Goal: Task Accomplishment & Management: Complete application form

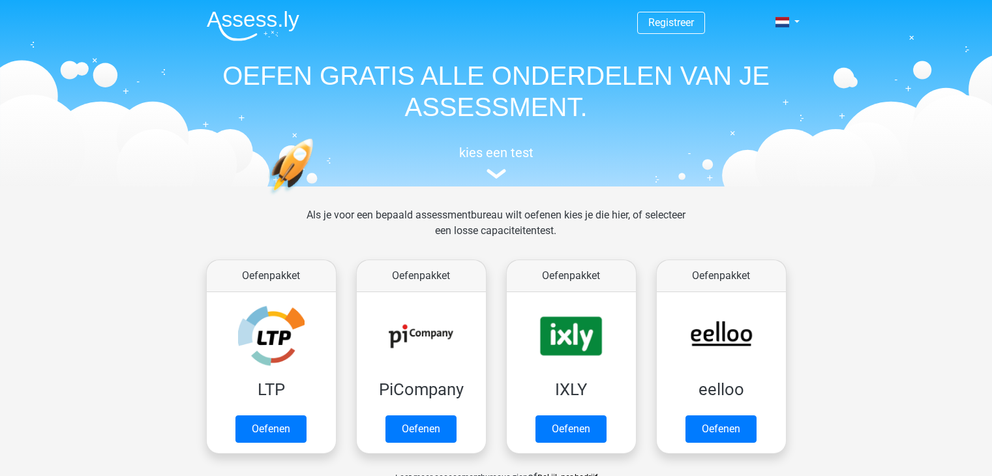
scroll to position [65, 0]
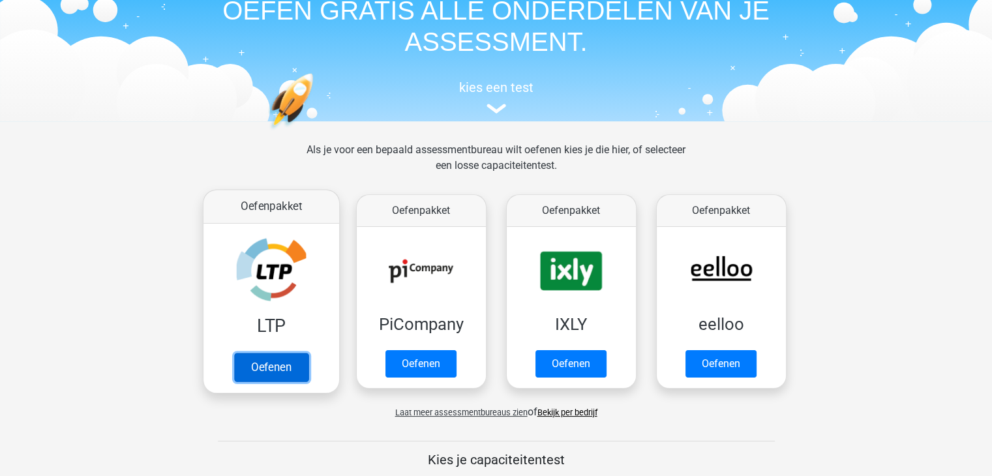
click at [276, 355] on link "Oefenen" at bounding box center [270, 367] width 74 height 29
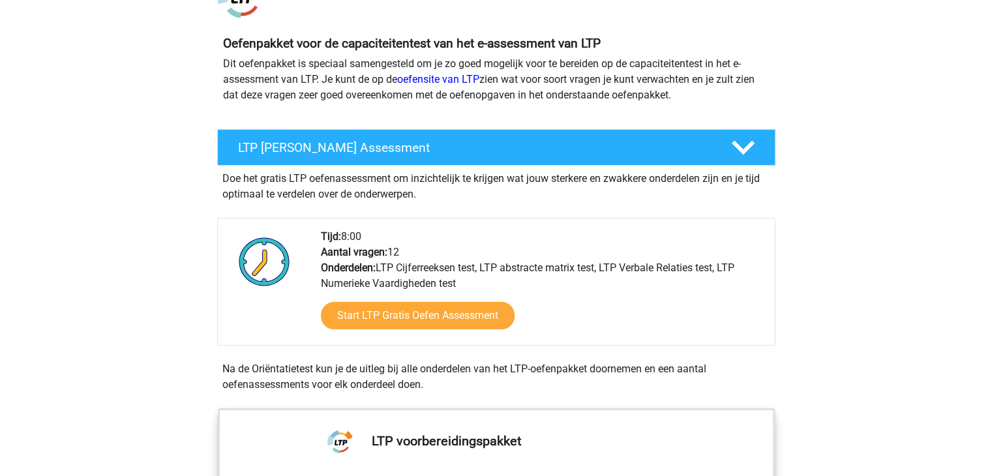
scroll to position [130, 0]
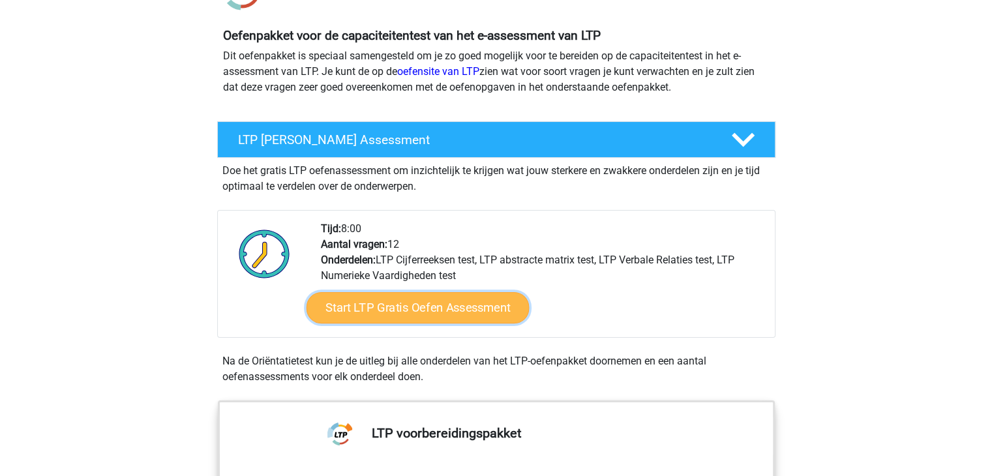
click at [368, 298] on link "Start LTP Gratis Oefen Assessment" at bounding box center [417, 307] width 223 height 31
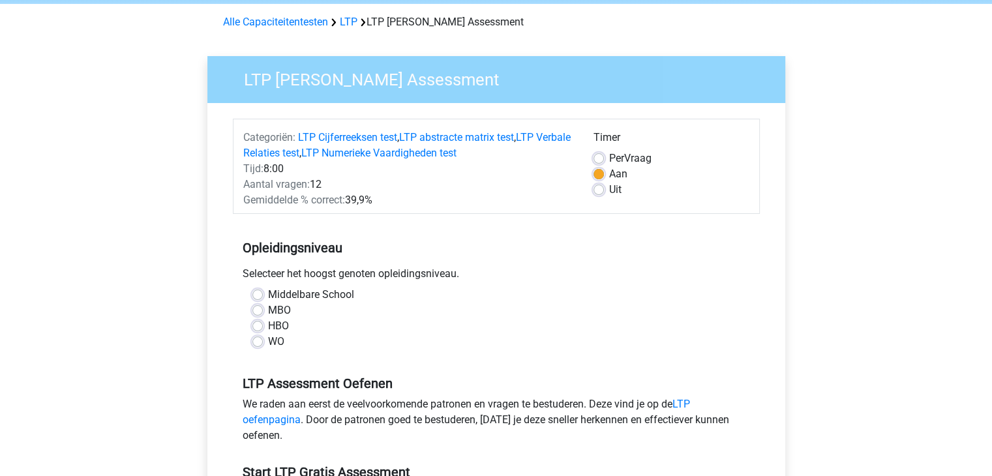
scroll to position [130, 0]
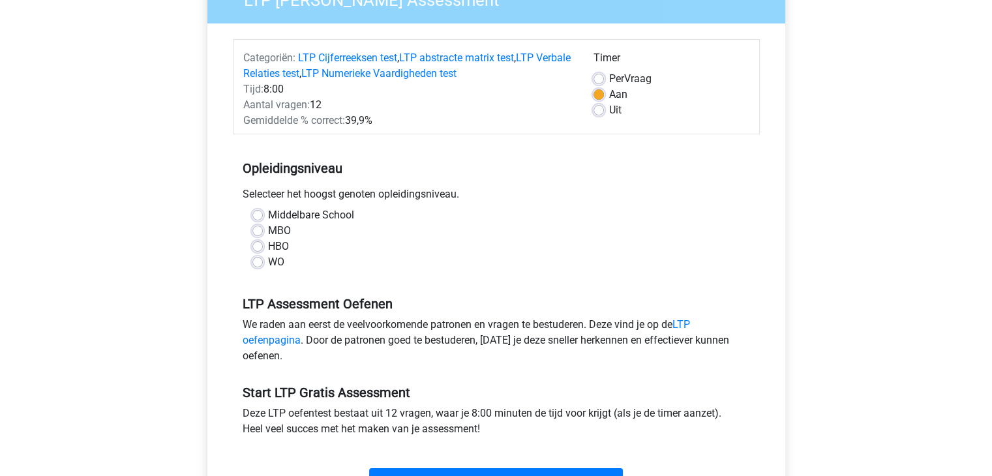
click at [265, 248] on div "HBO" at bounding box center [496, 247] width 488 height 16
click at [268, 246] on label "HBO" at bounding box center [278, 247] width 21 height 16
click at [259, 246] on input "HBO" at bounding box center [257, 245] width 10 height 13
radio input "true"
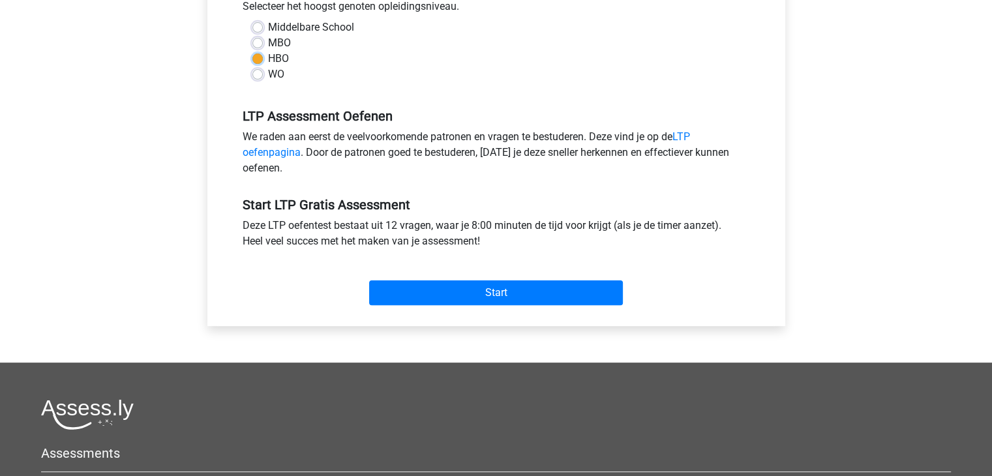
scroll to position [326, 0]
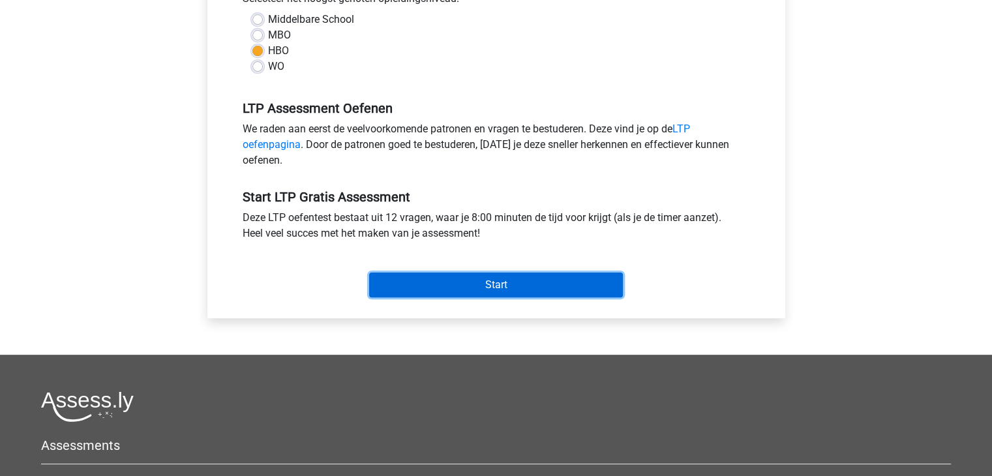
click at [448, 289] on input "Start" at bounding box center [496, 285] width 254 height 25
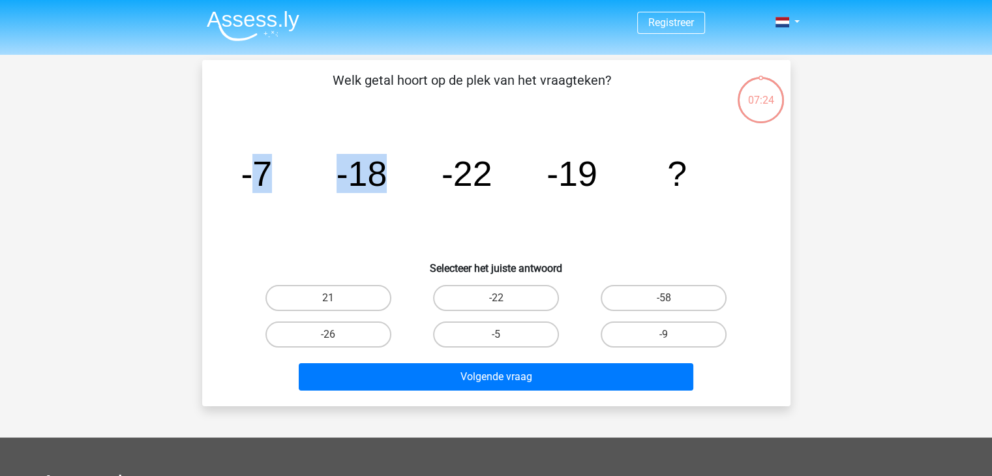
drag, startPoint x: 256, startPoint y: 172, endPoint x: 383, endPoint y: 178, distance: 127.3
click at [383, 178] on g "-7 -18 -22 -19 ?" at bounding box center [464, 173] width 446 height 39
click at [402, 178] on icon "image/svg+xml -7 -18 -22 -19 ?" at bounding box center [495, 186] width 525 height 132
drag, startPoint x: 242, startPoint y: 181, endPoint x: 392, endPoint y: 186, distance: 150.0
click at [392, 186] on icon "image/svg+xml -7 -18 -22 -19 ?" at bounding box center [495, 186] width 525 height 132
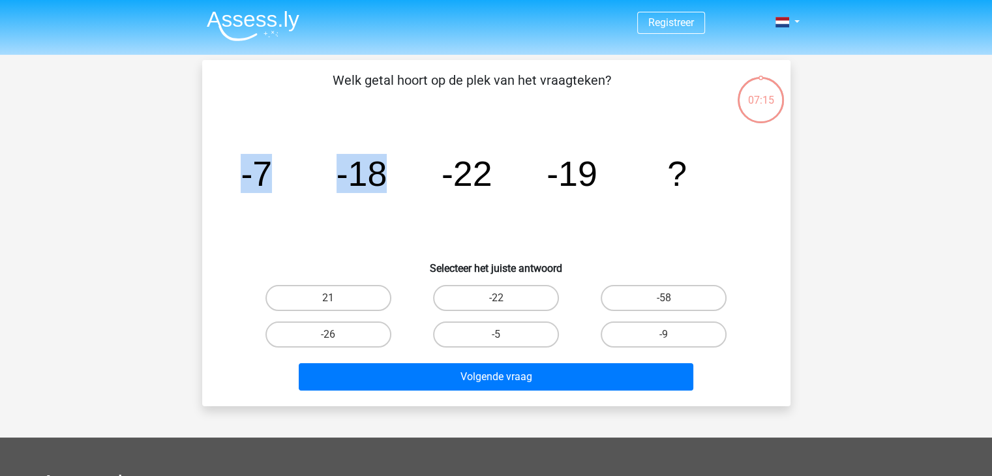
click at [392, 186] on icon "image/svg+xml -7 -18 -22 -19 ?" at bounding box center [495, 186] width 525 height 132
click at [704, 335] on label "-9" at bounding box center [663, 334] width 126 height 26
click at [672, 335] on input "-9" at bounding box center [668, 338] width 8 height 8
radio input "true"
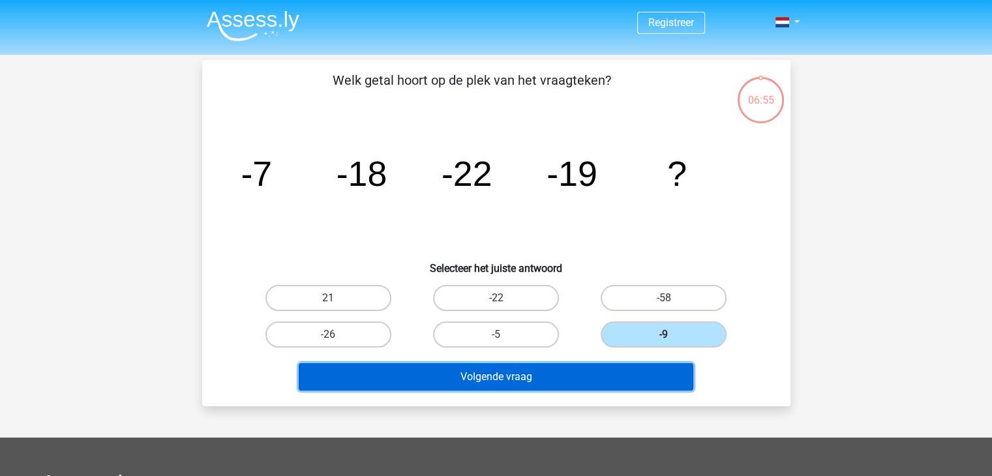
click at [669, 377] on button "Volgende vraag" at bounding box center [496, 376] width 394 height 27
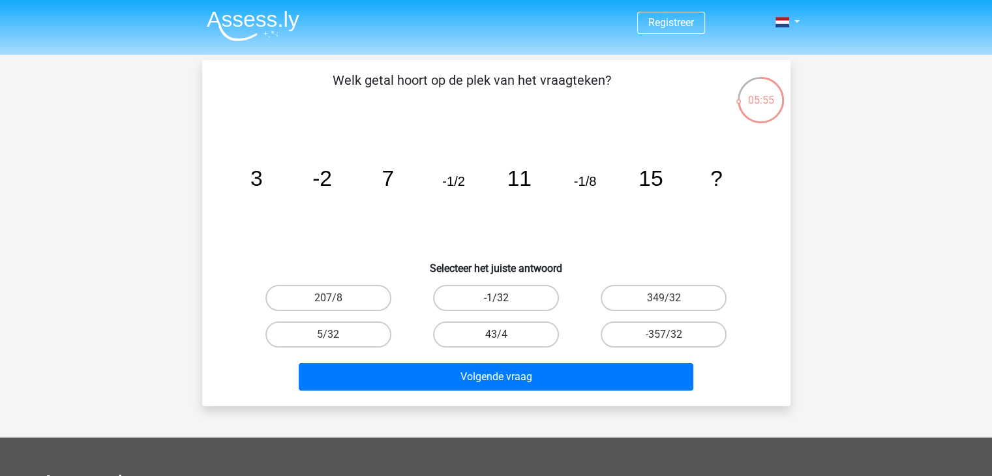
click at [509, 300] on label "-1/32" at bounding box center [496, 298] width 126 height 26
click at [504, 300] on input "-1/32" at bounding box center [499, 302] width 8 height 8
radio input "true"
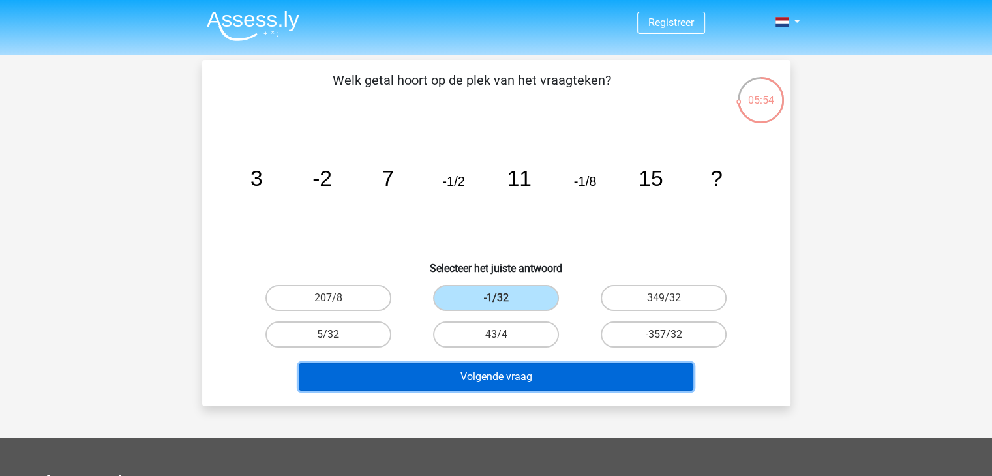
click at [527, 376] on button "Volgende vraag" at bounding box center [496, 376] width 394 height 27
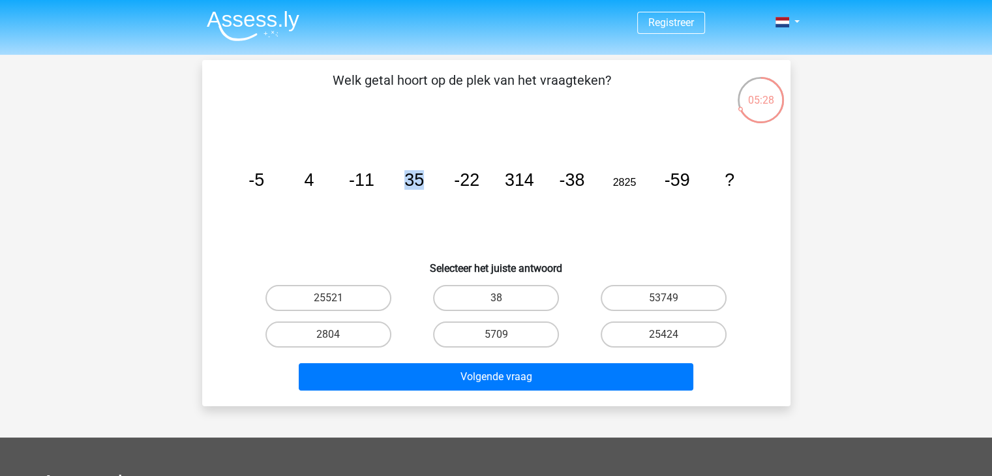
drag, startPoint x: 401, startPoint y: 179, endPoint x: 426, endPoint y: 183, distance: 25.6
click at [426, 183] on icon "image/svg+xml -5 4 -11 35 -22 314 -38 2825 -59 ?" at bounding box center [495, 186] width 525 height 132
drag, startPoint x: 608, startPoint y: 186, endPoint x: 637, endPoint y: 197, distance: 30.8
click at [637, 197] on icon "image/svg+xml -5 4 -11 35 -22 314 -38 2825 -59 ?" at bounding box center [495, 186] width 525 height 132
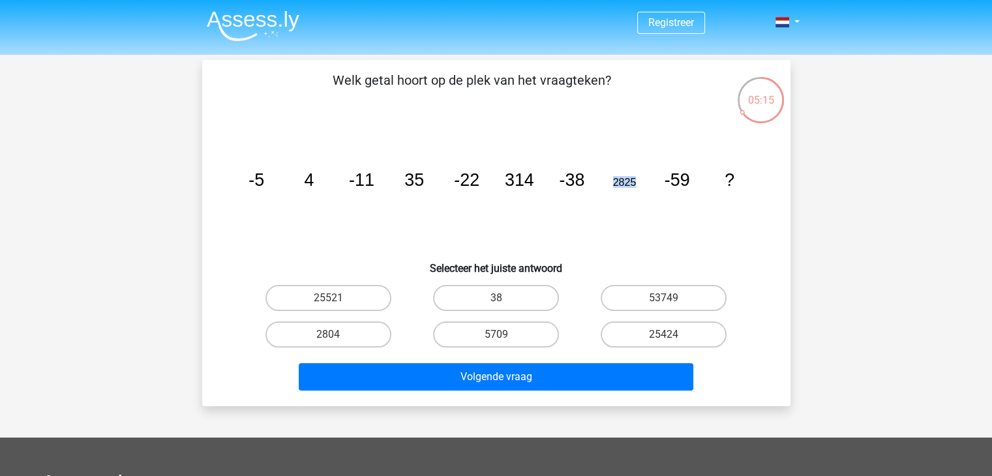
click at [637, 197] on icon "image/svg+xml -5 4 -11 35 -22 314 -38 2825 -59 ?" at bounding box center [495, 186] width 525 height 132
click at [641, 337] on label "25424" at bounding box center [663, 334] width 126 height 26
click at [664, 337] on input "25424" at bounding box center [668, 338] width 8 height 8
radio input "true"
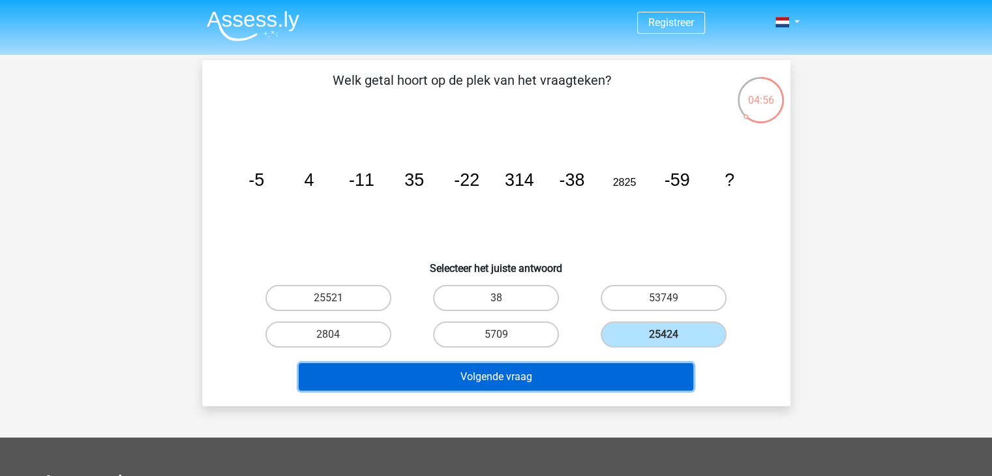
click at [643, 367] on button "Volgende vraag" at bounding box center [496, 376] width 394 height 27
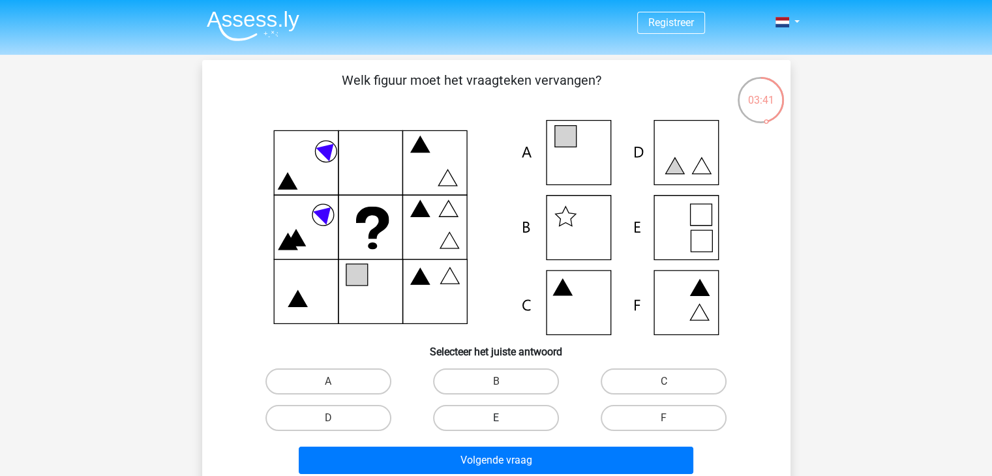
click at [532, 416] on label "E" at bounding box center [496, 418] width 126 height 26
click at [504, 418] on input "E" at bounding box center [499, 422] width 8 height 8
radio input "true"
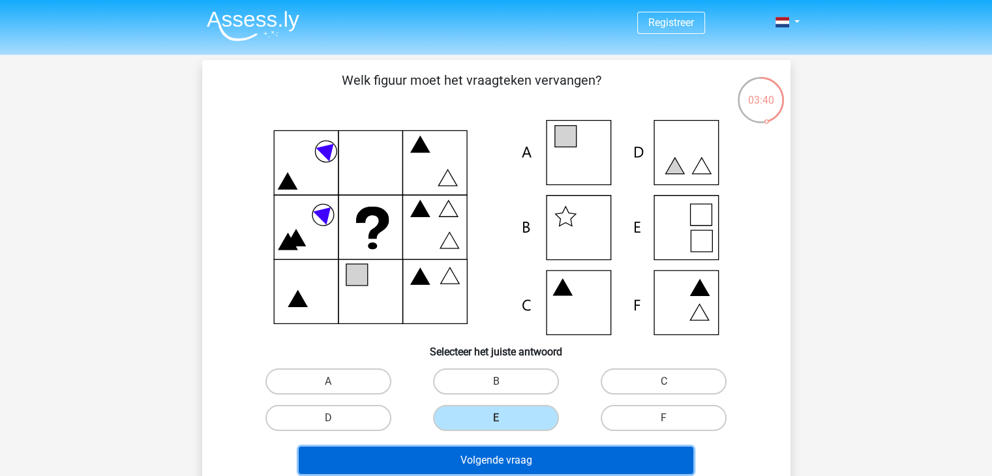
click at [555, 450] on button "Volgende vraag" at bounding box center [496, 460] width 394 height 27
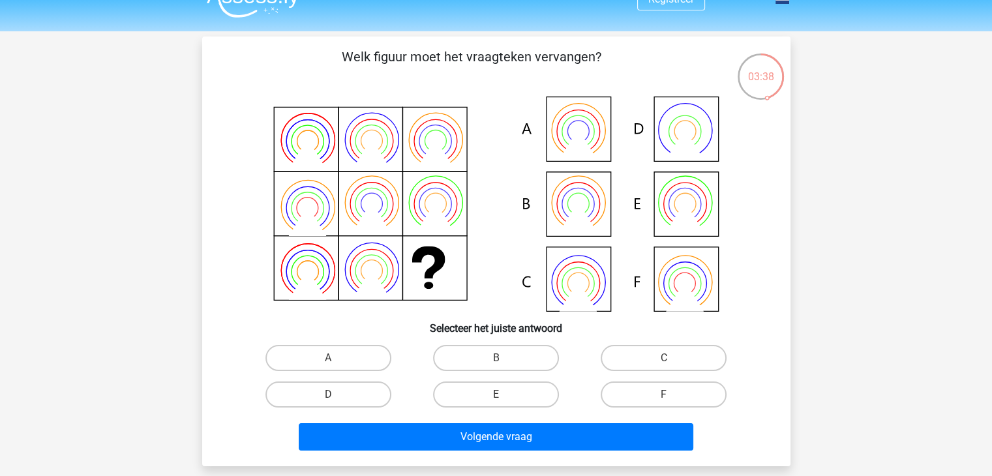
scroll to position [65, 0]
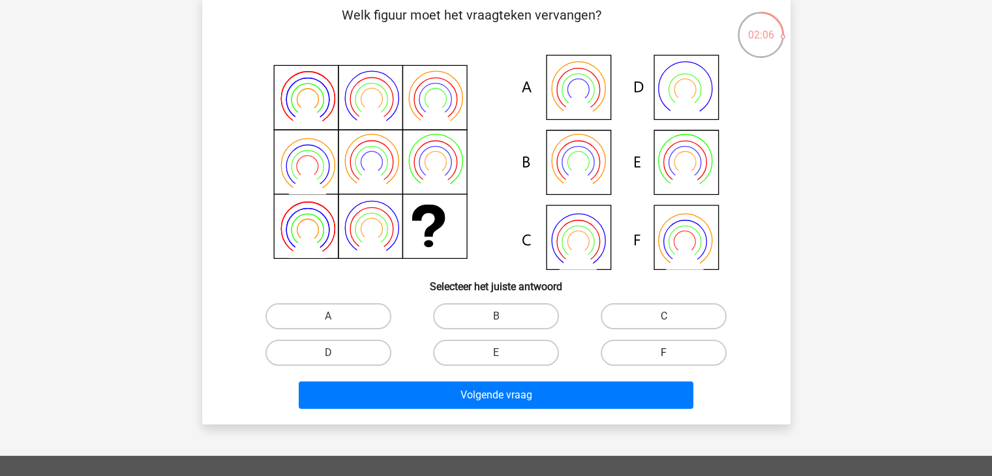
click at [625, 353] on label "F" at bounding box center [663, 353] width 126 height 26
click at [664, 353] on input "F" at bounding box center [668, 357] width 8 height 8
radio input "true"
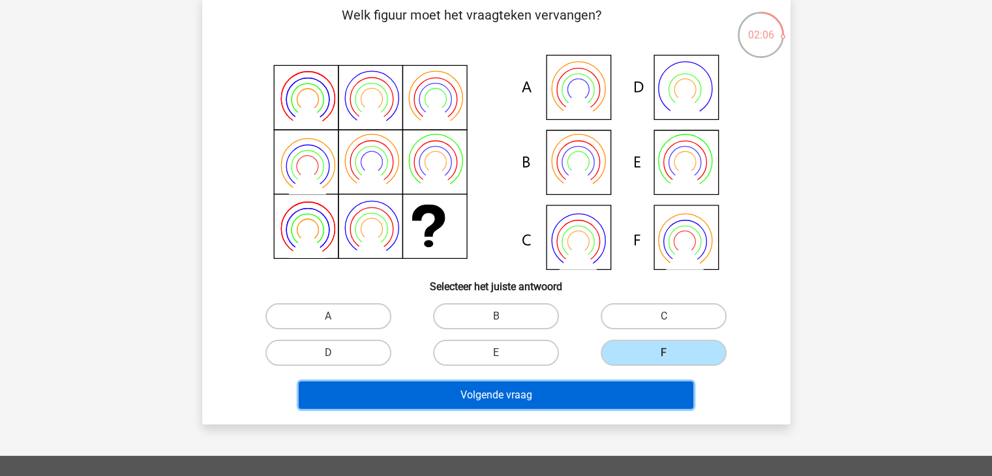
click at [609, 390] on button "Volgende vraag" at bounding box center [496, 394] width 394 height 27
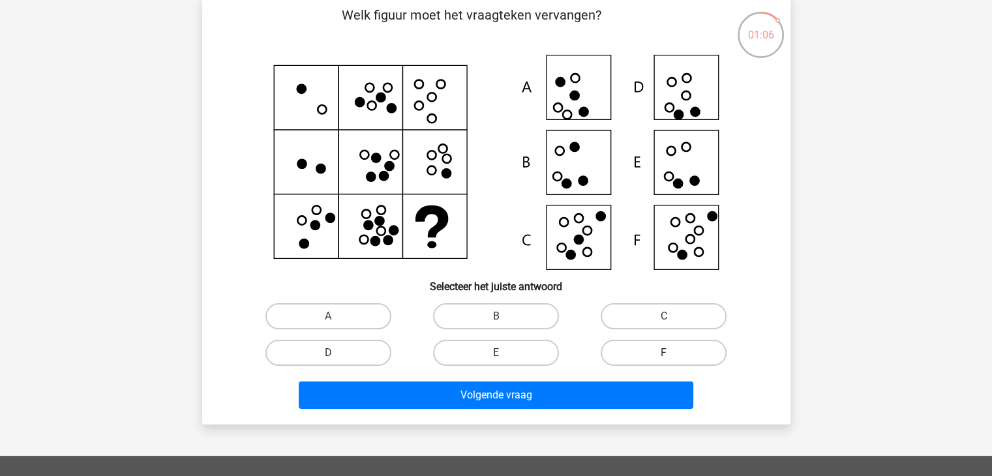
click at [645, 345] on label "F" at bounding box center [663, 353] width 126 height 26
click at [664, 353] on input "F" at bounding box center [668, 357] width 8 height 8
radio input "true"
click at [677, 314] on label "C" at bounding box center [663, 316] width 126 height 26
click at [672, 316] on input "C" at bounding box center [668, 320] width 8 height 8
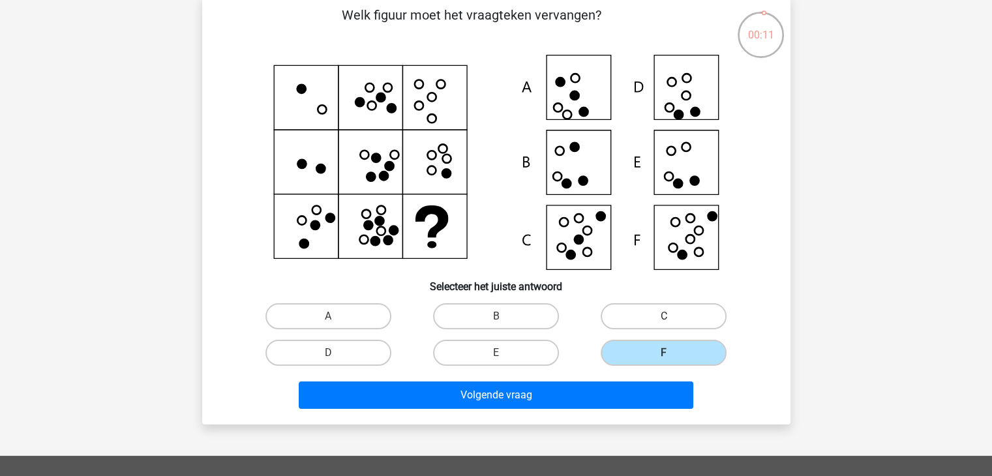
radio input "true"
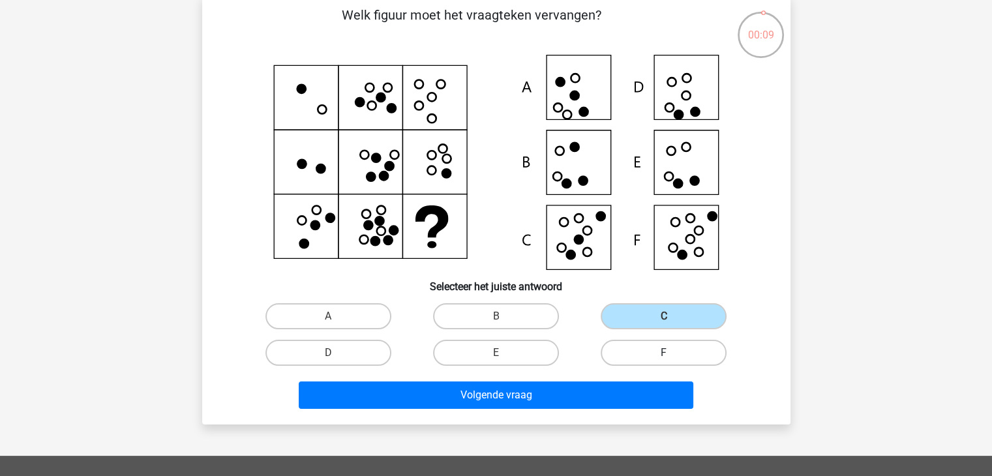
click at [649, 355] on label "F" at bounding box center [663, 353] width 126 height 26
click at [664, 355] on input "F" at bounding box center [668, 357] width 8 height 8
radio input "true"
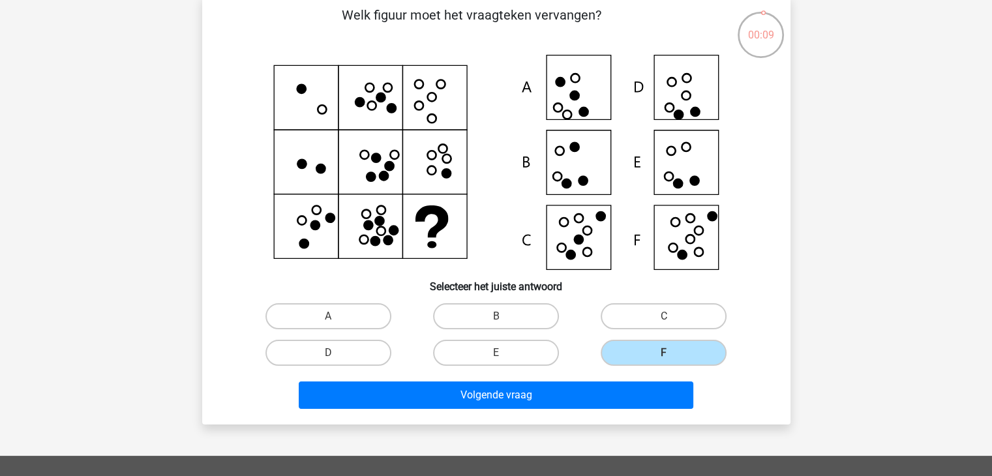
click at [638, 376] on div "Volgende vraag" at bounding box center [496, 392] width 546 height 43
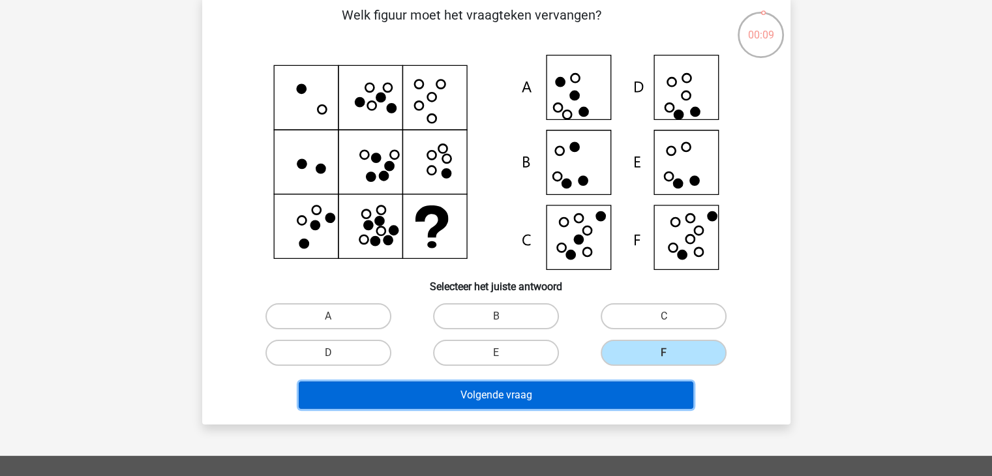
click at [632, 386] on button "Volgende vraag" at bounding box center [496, 394] width 394 height 27
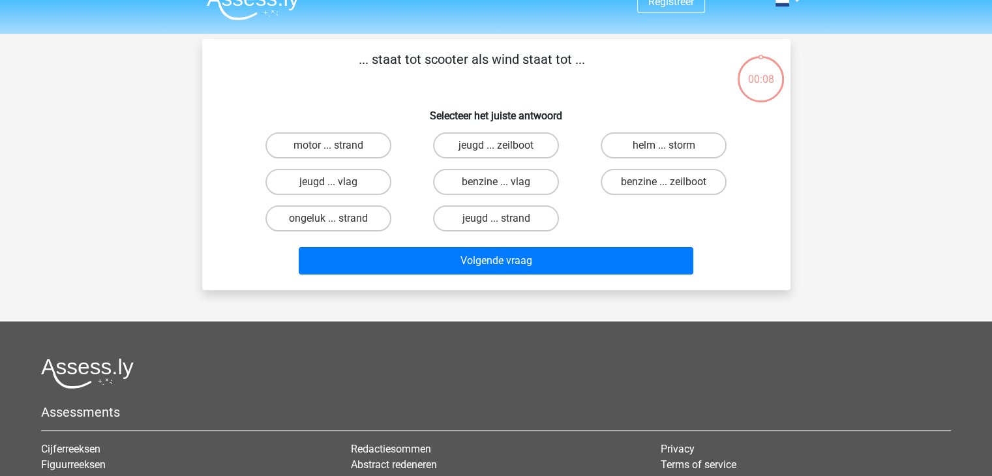
scroll to position [0, 0]
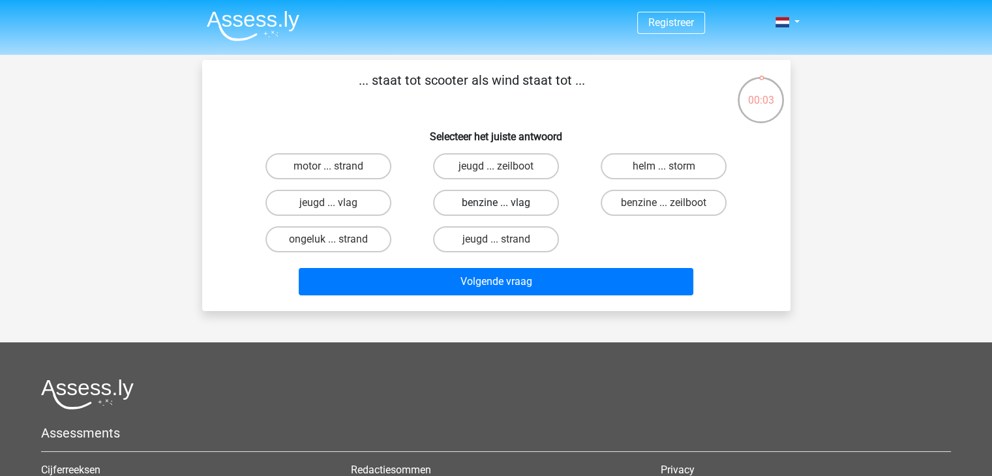
click at [506, 206] on label "benzine ... vlag" at bounding box center [496, 203] width 126 height 26
click at [504, 206] on input "benzine ... vlag" at bounding box center [499, 207] width 8 height 8
radio input "true"
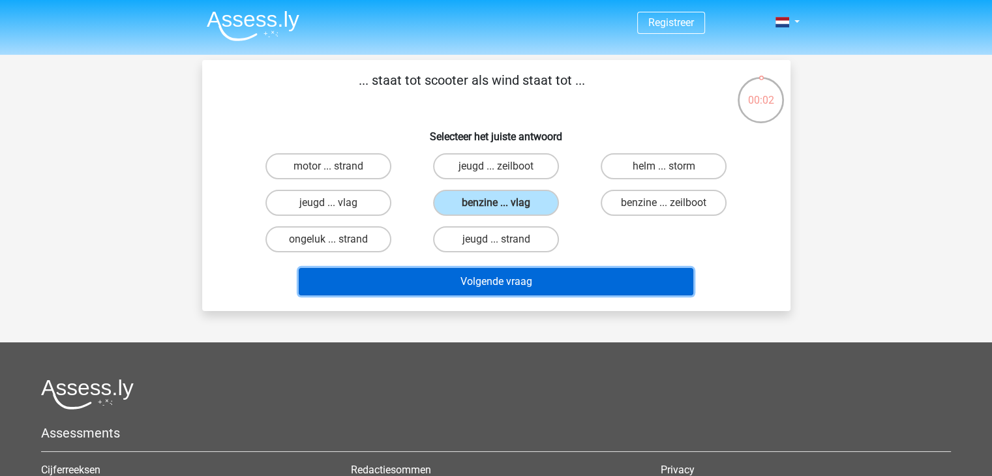
click at [507, 282] on button "Volgende vraag" at bounding box center [496, 281] width 394 height 27
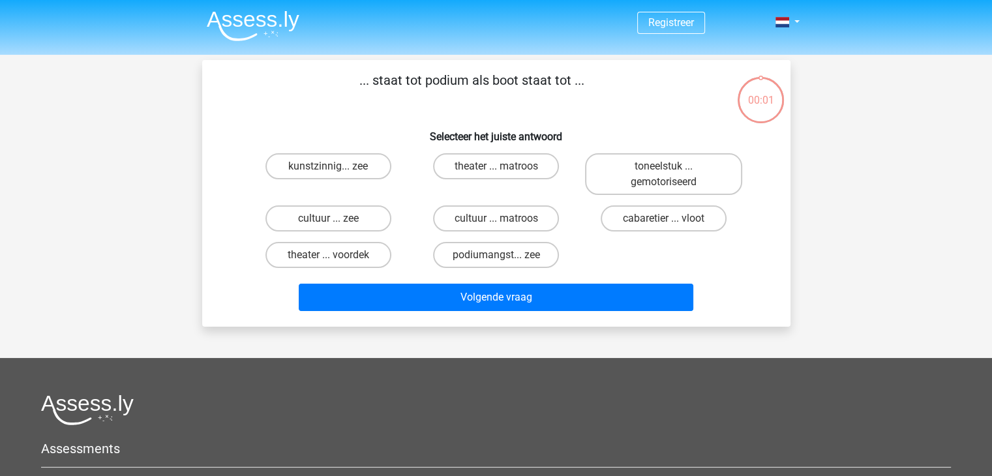
scroll to position [60, 0]
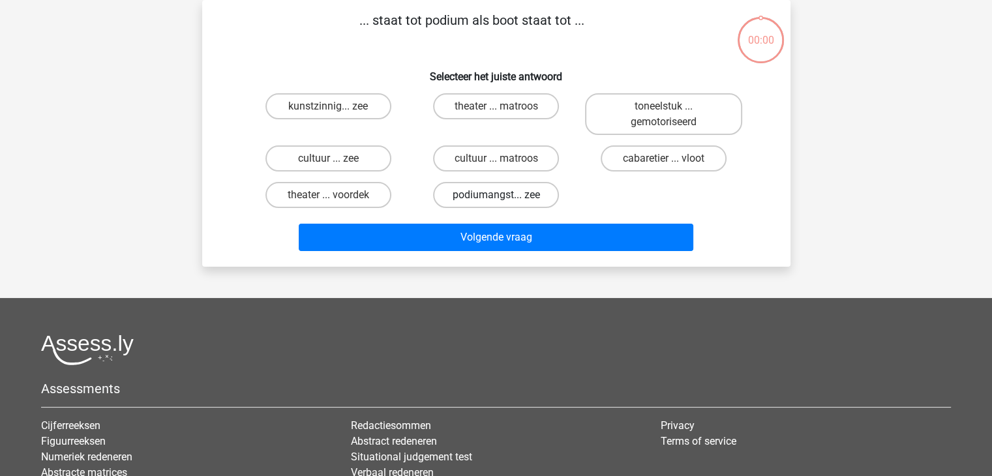
click at [516, 191] on label "podiumangst... zee" at bounding box center [496, 195] width 126 height 26
click at [504, 195] on input "podiumangst... zee" at bounding box center [499, 199] width 8 height 8
radio input "true"
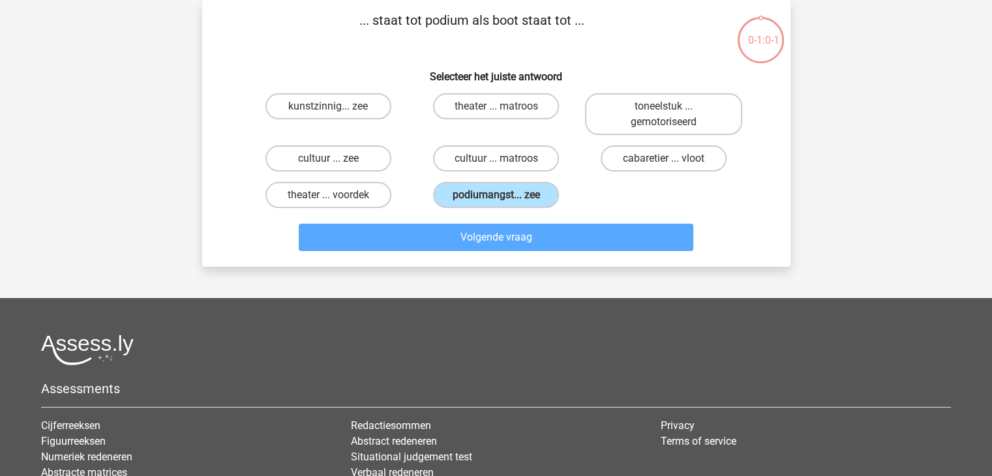
click at [522, 249] on div "Volgende vraag" at bounding box center [495, 240] width 503 height 33
